Goal: Information Seeking & Learning: Find specific fact

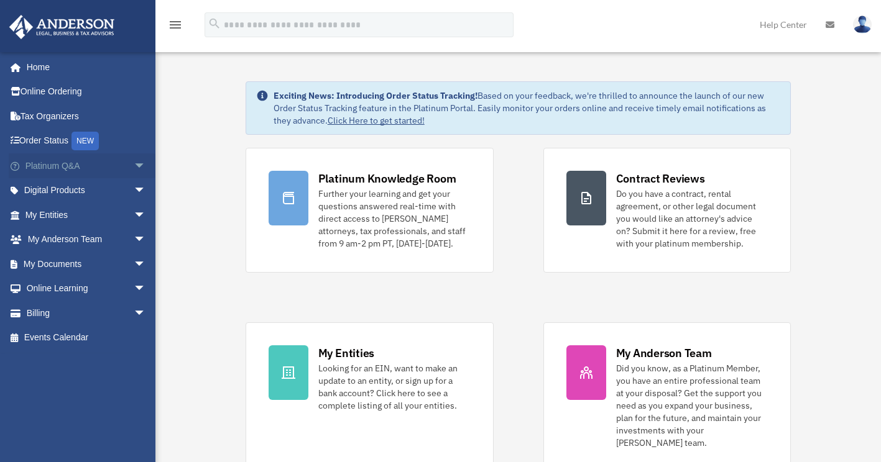
click at [134, 162] on span "arrow_drop_down" at bounding box center [146, 166] width 25 height 25
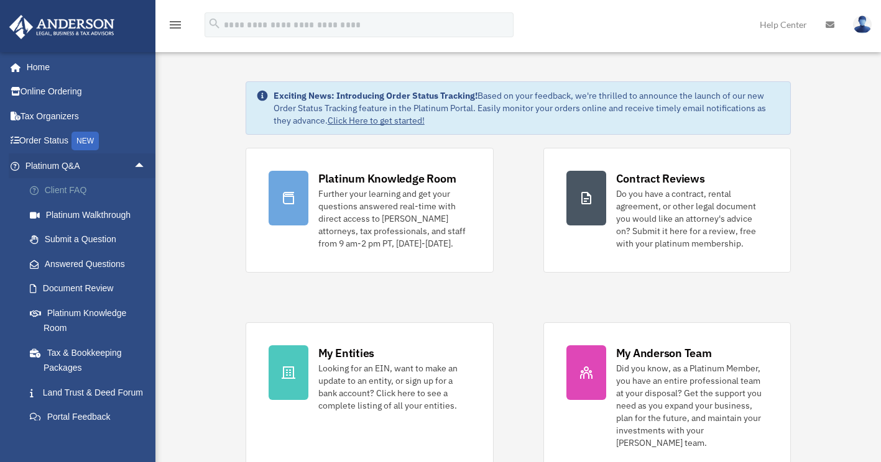
click at [115, 184] on link "Client FAQ" at bounding box center [90, 190] width 147 height 25
click at [75, 193] on link "Client FAQ" at bounding box center [90, 190] width 147 height 25
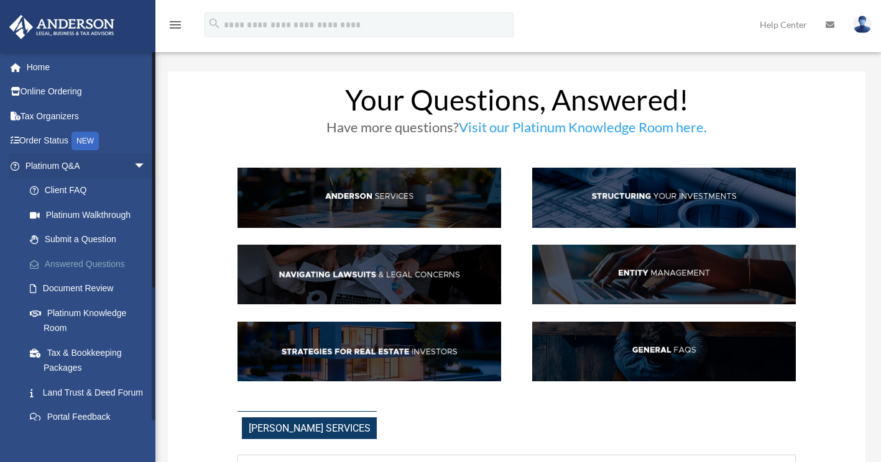
click at [73, 258] on link "Answered Questions" at bounding box center [90, 264] width 147 height 25
click at [75, 262] on link "Answered Questions" at bounding box center [90, 264] width 147 height 25
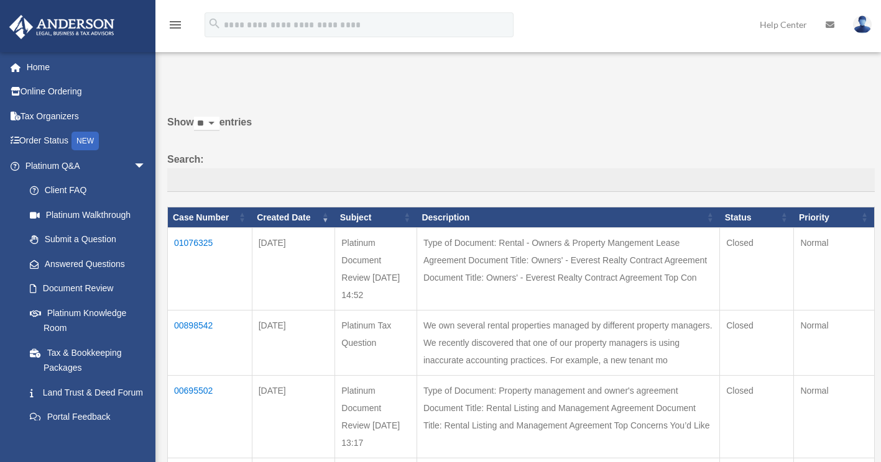
click at [191, 240] on td "01076325" at bounding box center [210, 269] width 85 height 83
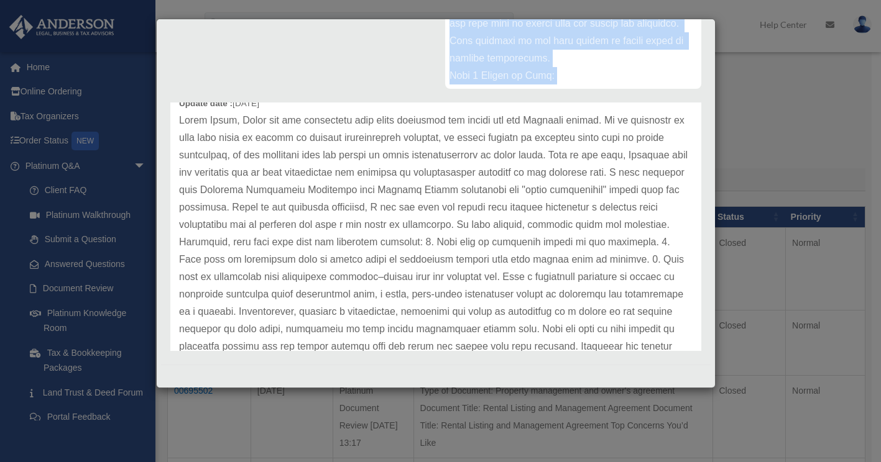
scroll to position [208, 0]
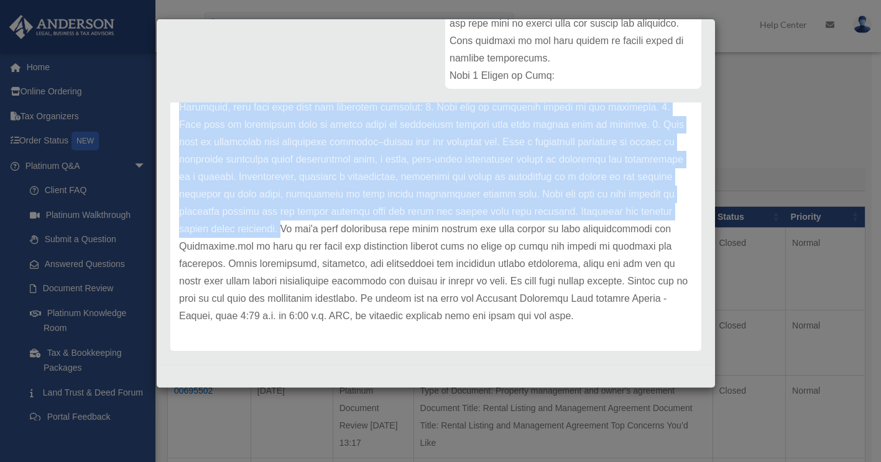
drag, startPoint x: 171, startPoint y: 110, endPoint x: 510, endPoint y: 214, distance: 354.3
click at [510, 214] on div "Anderson Advisors Update date : 08-14-2025" at bounding box center [436, 227] width 550 height 249
copy div "Anderson Advisors Update date : 08-14-2025 Hello Jimmy, Thank you for submittin…"
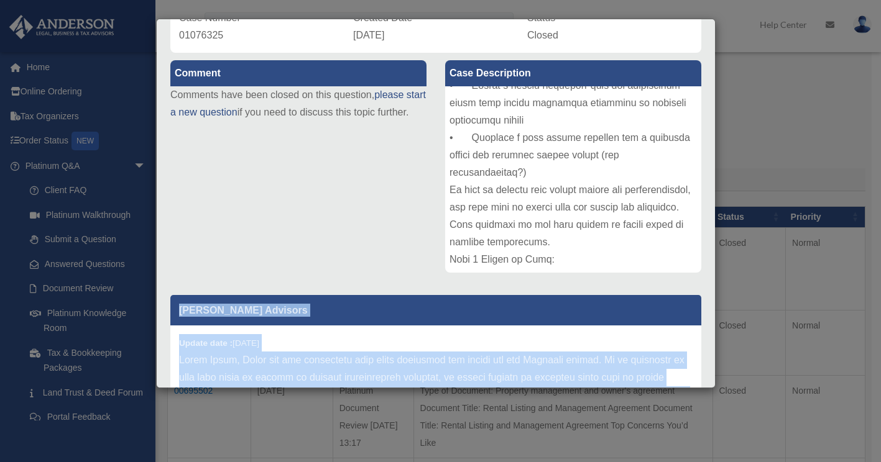
scroll to position [0, 0]
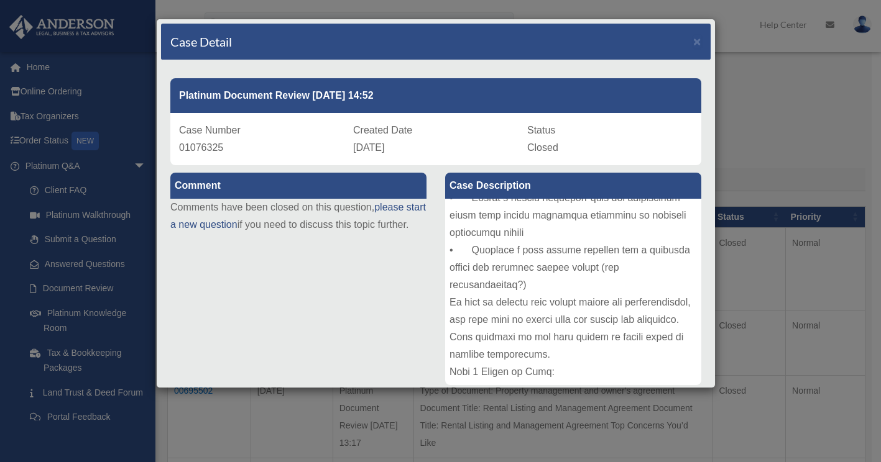
click at [246, 307] on div "Comment Comments have been closed on this question, please start a new question…" at bounding box center [436, 408] width 550 height 487
